Goal: Information Seeking & Learning: Learn about a topic

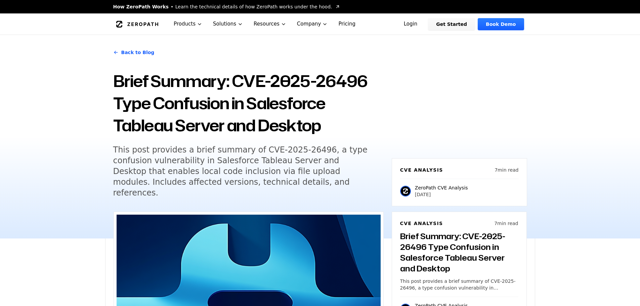
scroll to position [705, 0]
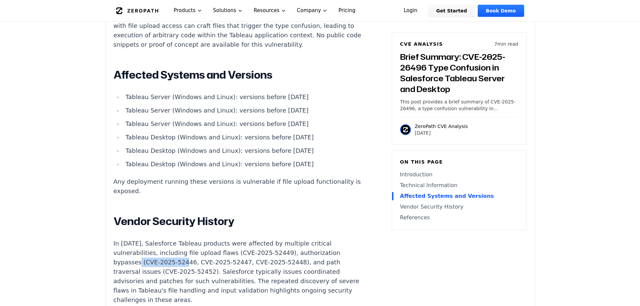
drag, startPoint x: 299, startPoint y: 146, endPoint x: 126, endPoint y: 78, distance: 186.1
click at [126, 92] on ul "Tableau Server (Windows and Linux): versions before [DATE] Tableau Server (Wind…" at bounding box center [239, 130] width 250 height 77
copy ul "Tableau Server (Windows and Linux): versions before [DATE] Tableau Server (Wind…"
click at [229, 243] on p "In [DATE], Salesforce Tableau products were affected by multiple critical vulne…" at bounding box center [239, 272] width 250 height 66
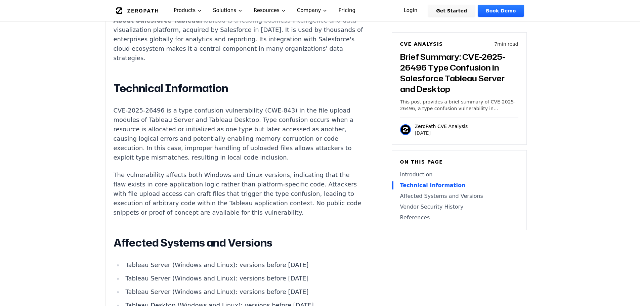
scroll to position [470, 0]
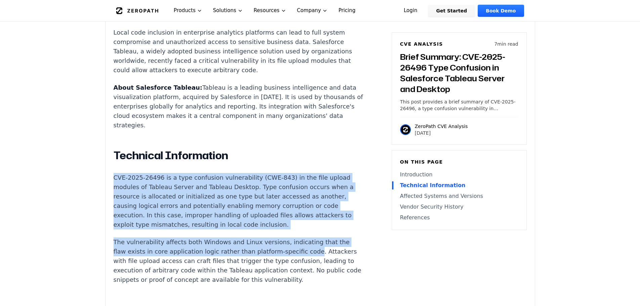
drag, startPoint x: 114, startPoint y: 159, endPoint x: 298, endPoint y: 236, distance: 199.0
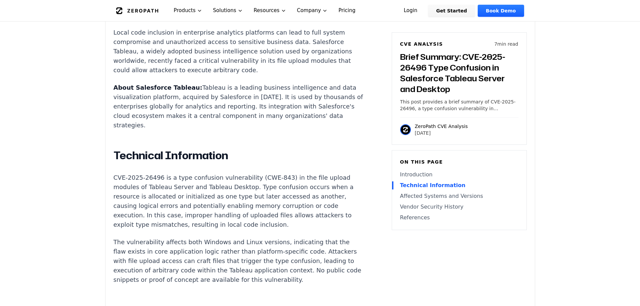
click at [294, 246] on p "The vulnerability affects both Windows and Linux versions, indicating that the …" at bounding box center [239, 260] width 250 height 47
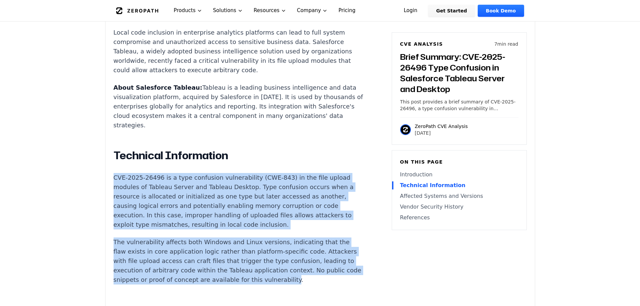
drag, startPoint x: 320, startPoint y: 263, endPoint x: 110, endPoint y: 160, distance: 233.4
click at [110, 160] on div "Experimental AI-Generated Content This CVE analysis is an experimental publicat…" at bounding box center [319, 202] width 429 height 922
copy div "CVE-2025-26496 is a type confusion vulnerability (CWE-843) in the file upload m…"
